Goal: Task Accomplishment & Management: Use online tool/utility

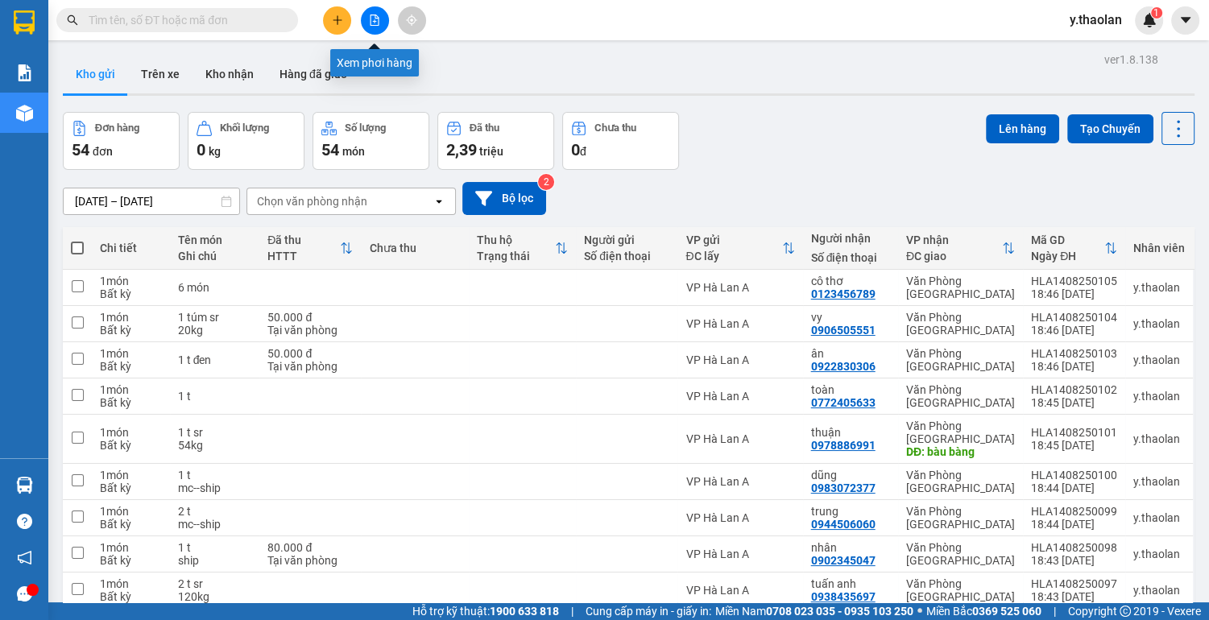
click at [372, 25] on icon "file-add" at bounding box center [374, 19] width 9 height 11
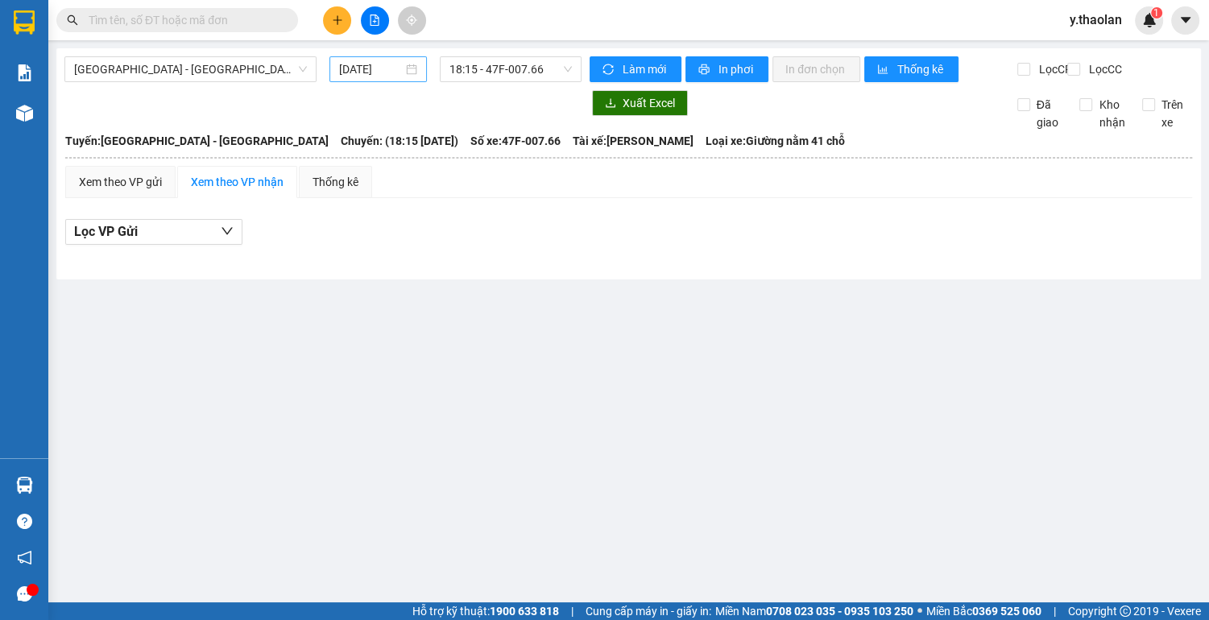
click at [361, 65] on input "[DATE]" at bounding box center [371, 69] width 64 height 18
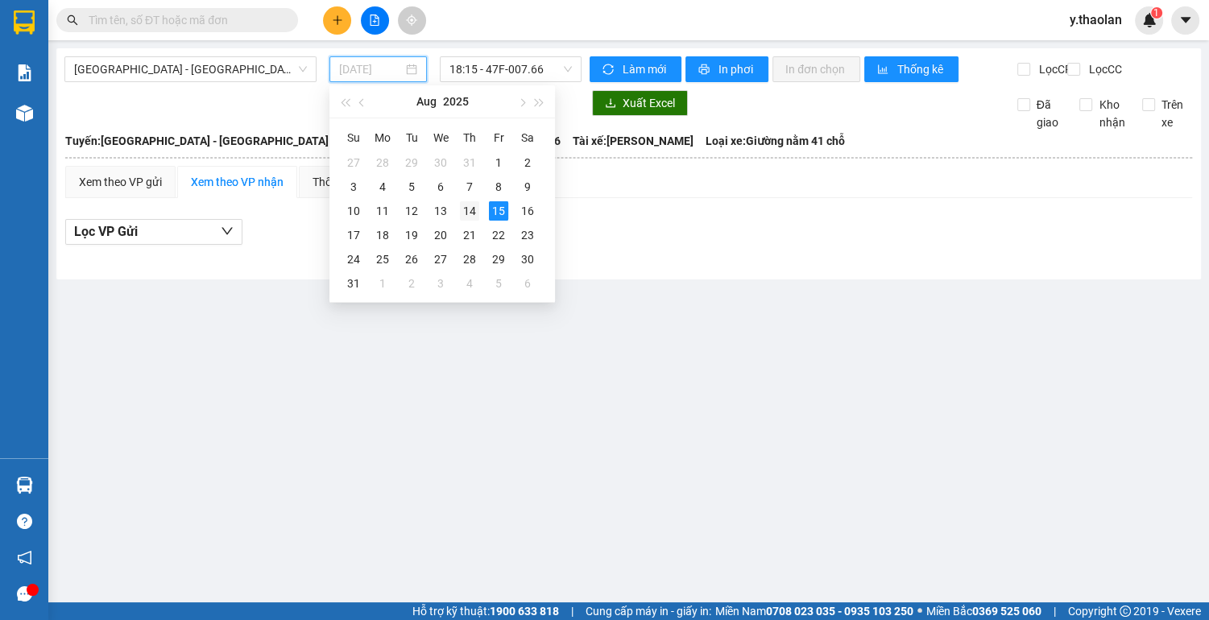
click at [469, 206] on div "14" at bounding box center [469, 210] width 19 height 19
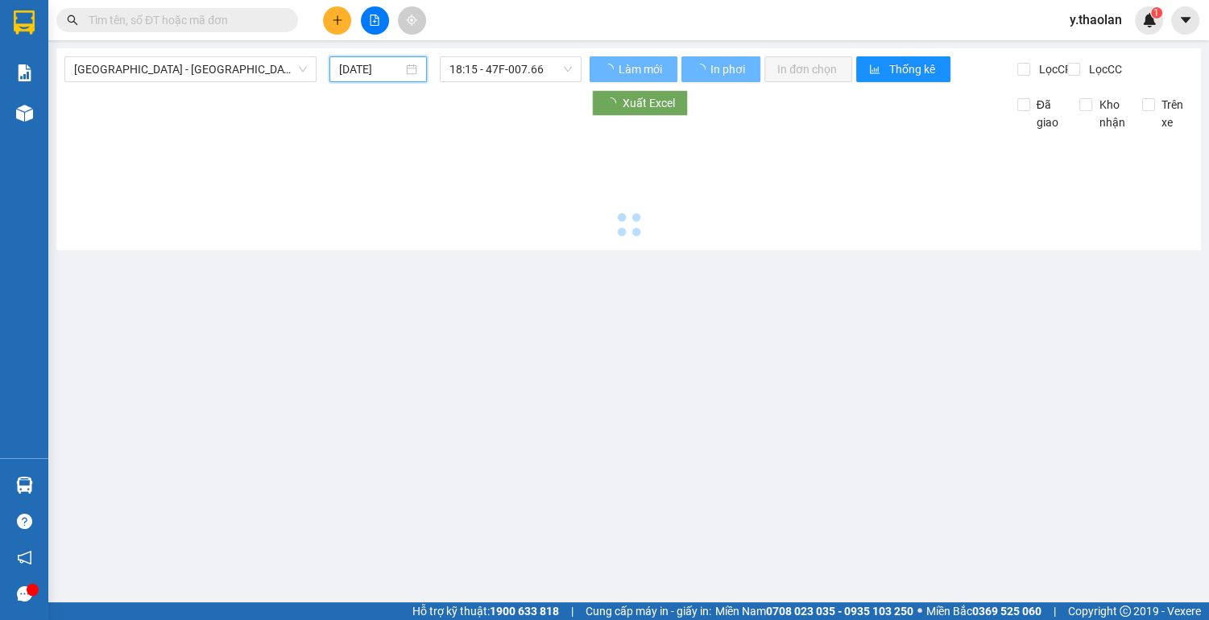
type input "[DATE]"
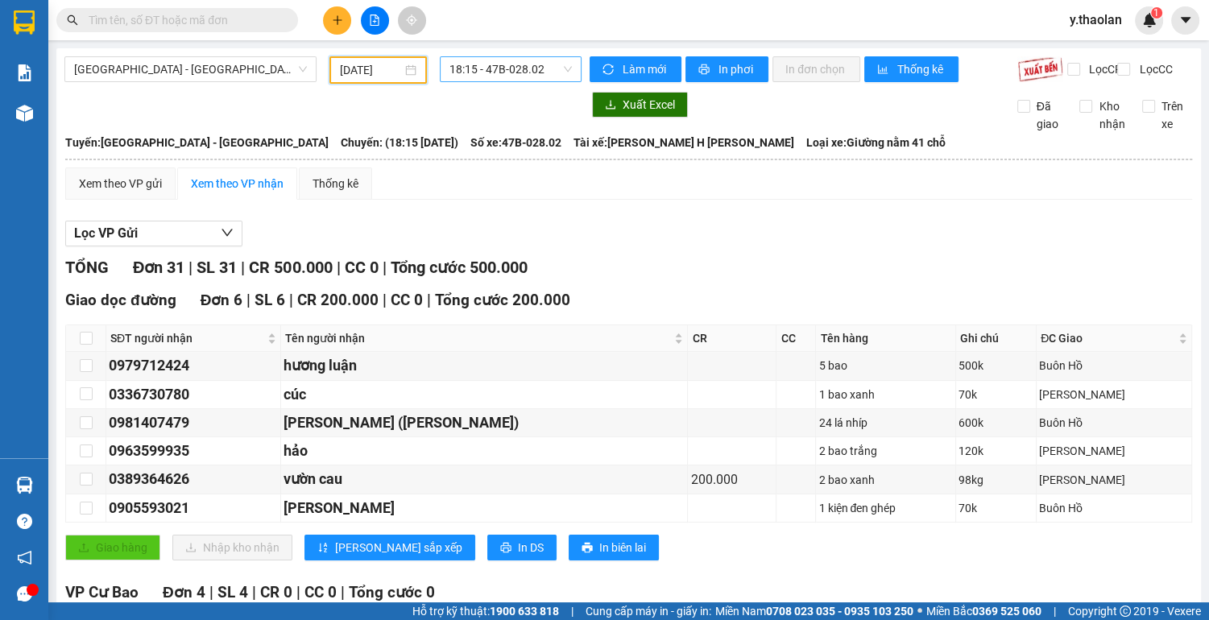
click at [515, 72] on span "18:15 - 47B-028.02" at bounding box center [510, 69] width 122 height 24
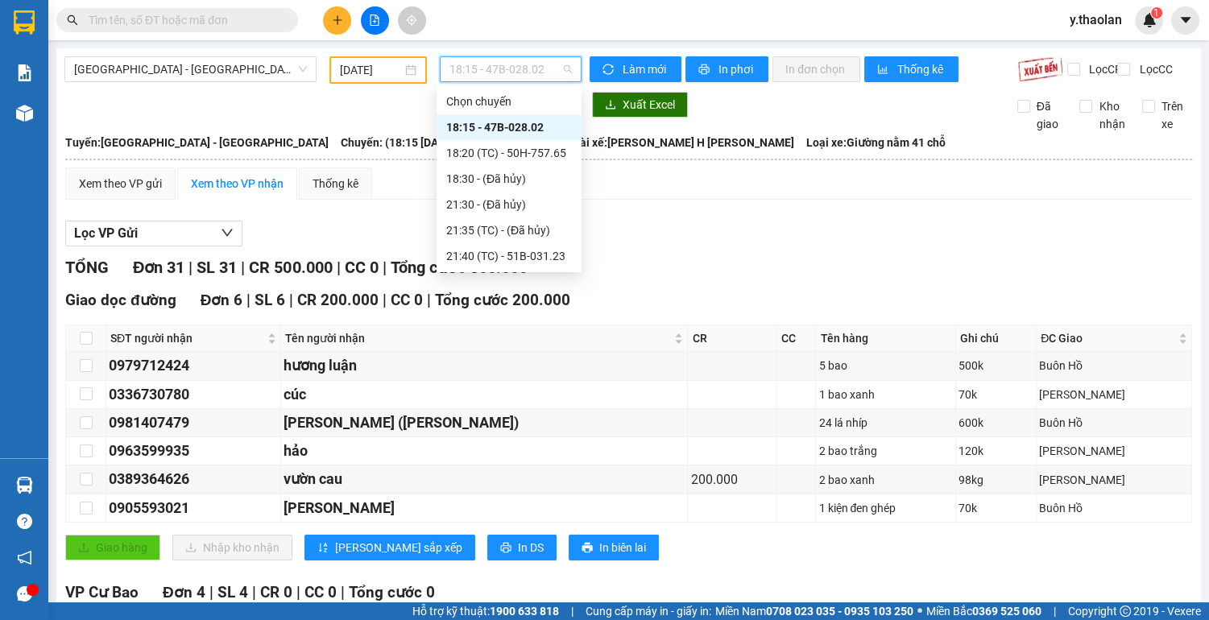
click at [536, 127] on div "18:15 - 47B-028.02" at bounding box center [509, 127] width 126 height 18
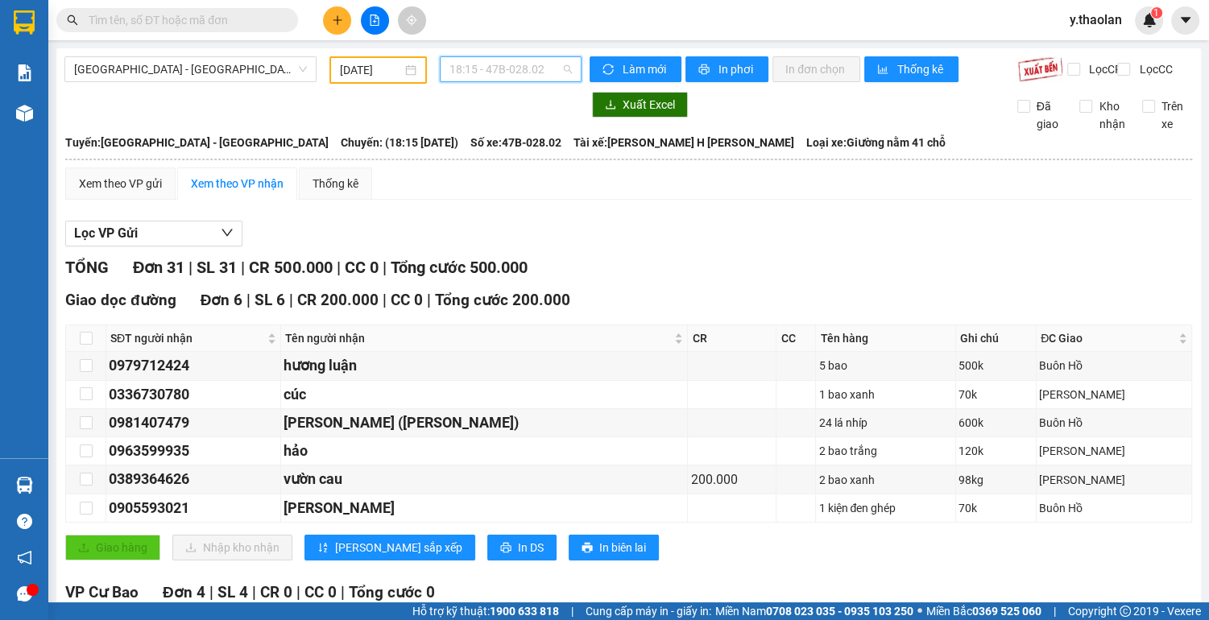
click at [509, 66] on span "18:15 - 47B-028.02" at bounding box center [510, 69] width 122 height 24
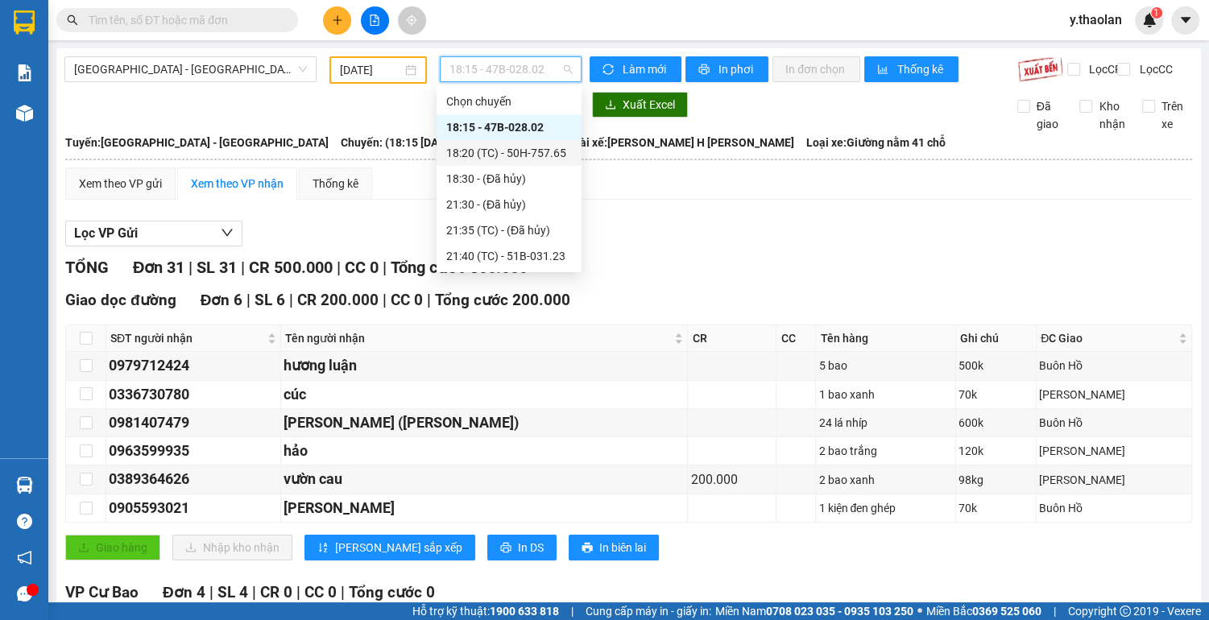
click at [538, 152] on div "18:20 (TC) - 50H-757.65" at bounding box center [509, 153] width 126 height 18
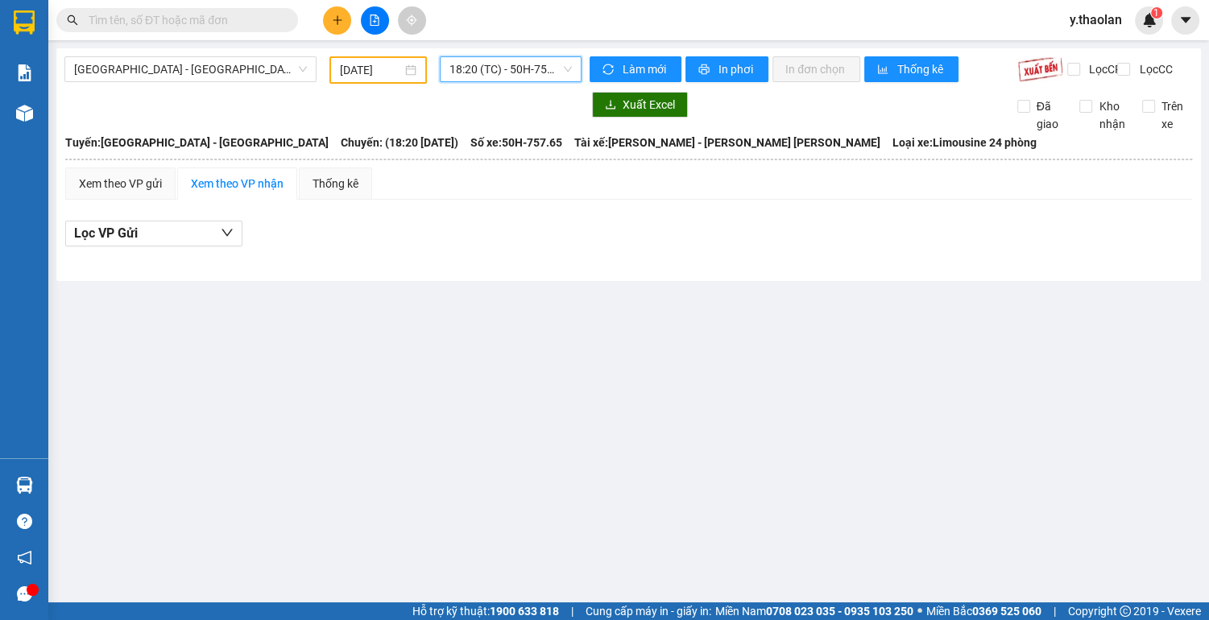
click at [519, 70] on span "18:20 (TC) - 50H-757.65" at bounding box center [510, 69] width 122 height 24
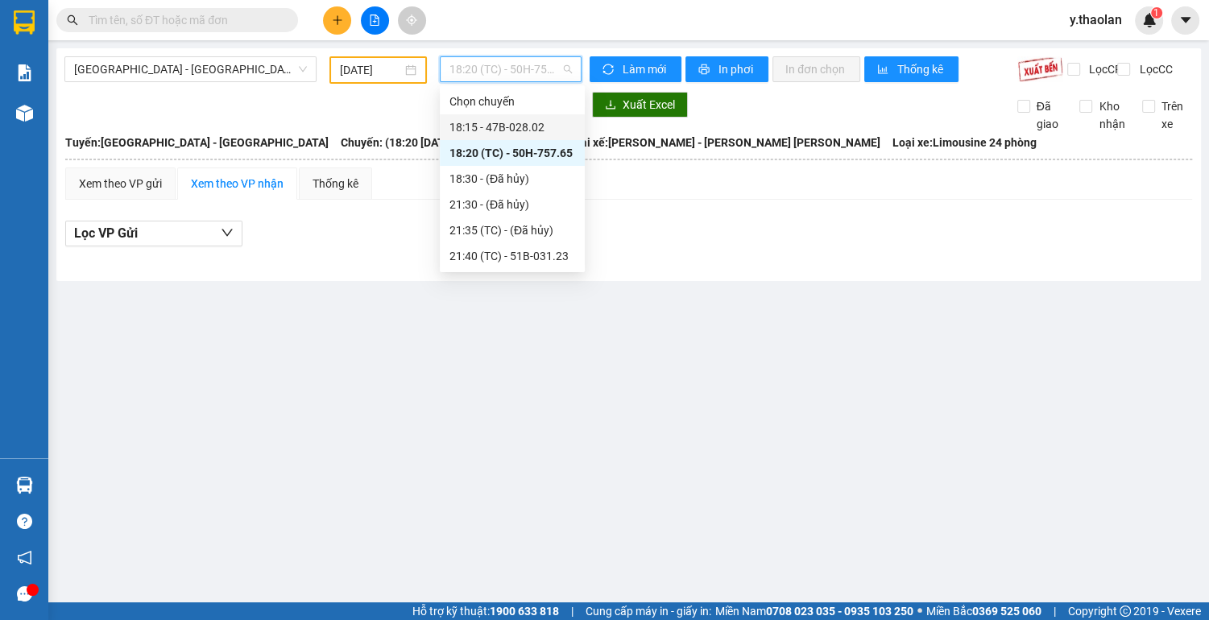
click at [537, 130] on div "18:15 - 47B-028.02" at bounding box center [512, 127] width 126 height 18
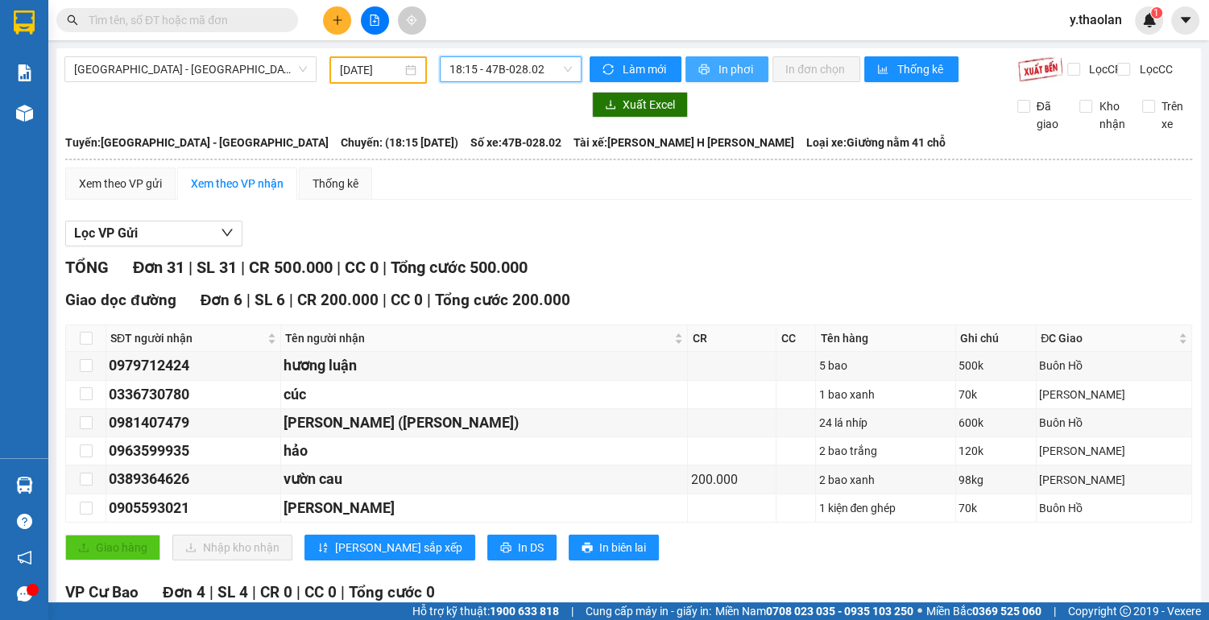
click at [725, 70] on span "In phơi" at bounding box center [736, 69] width 37 height 18
click at [189, 18] on input "text" at bounding box center [184, 20] width 190 height 18
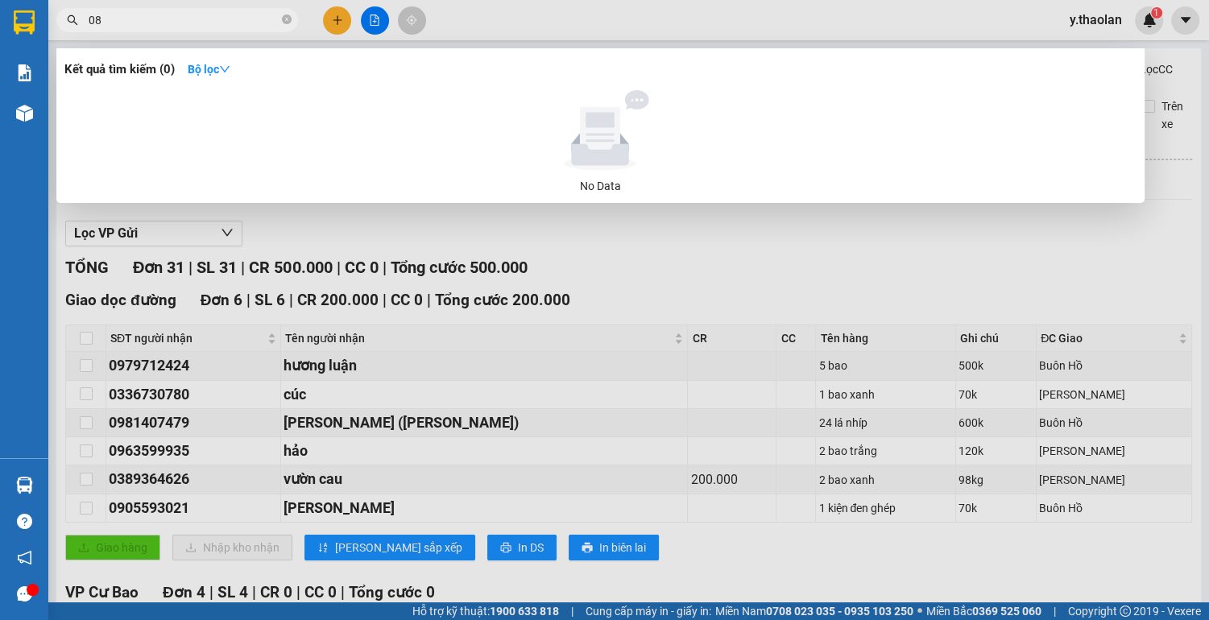
type input "0"
